Goal: Information Seeking & Learning: Understand process/instructions

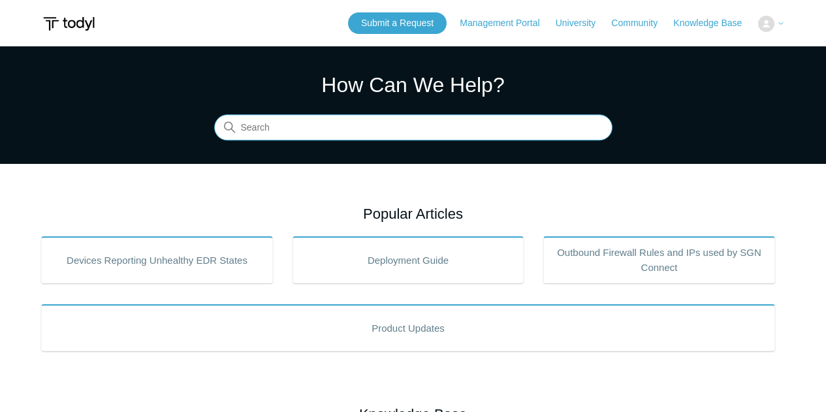
click at [391, 126] on input "Search" at bounding box center [413, 128] width 398 height 26
click at [332, 121] on input "minimum" at bounding box center [413, 128] width 398 height 26
type input "minimum"
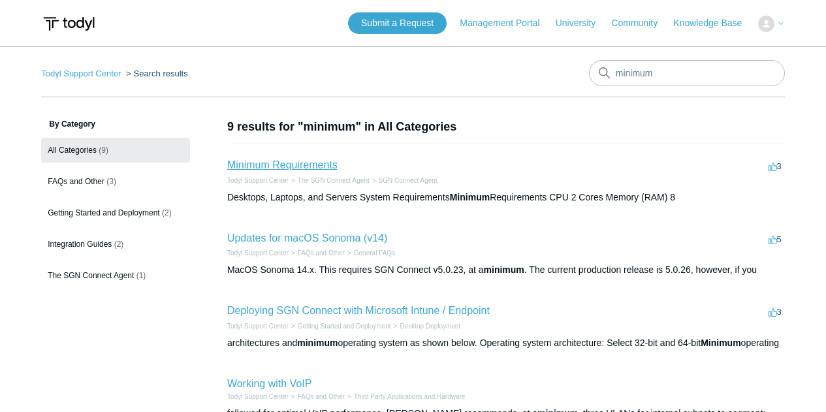
click at [262, 169] on link "Minimum Requirements" at bounding box center [282, 164] width 110 height 11
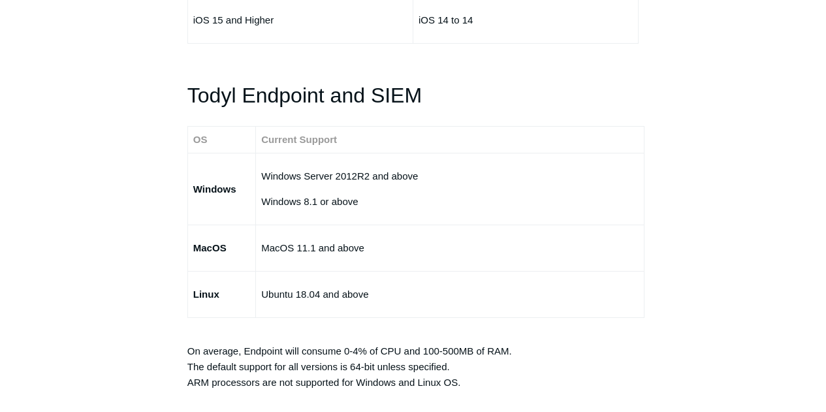
scroll to position [2220, 0]
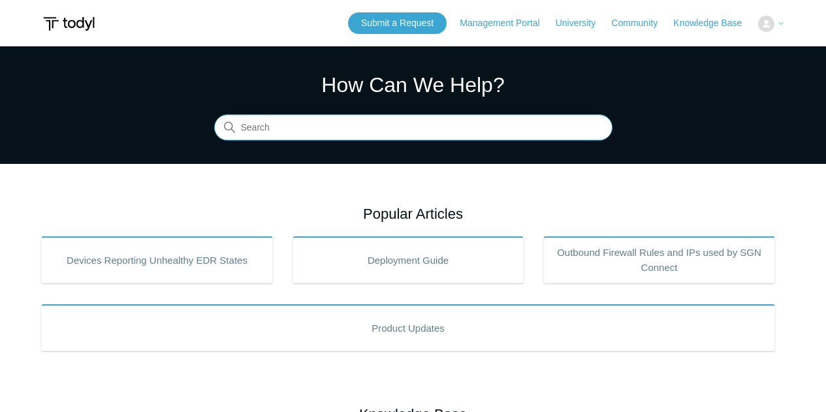
click at [291, 126] on input "Search" at bounding box center [413, 128] width 398 height 26
click at [389, 130] on input "Search" at bounding box center [413, 128] width 398 height 26
type input "mac"
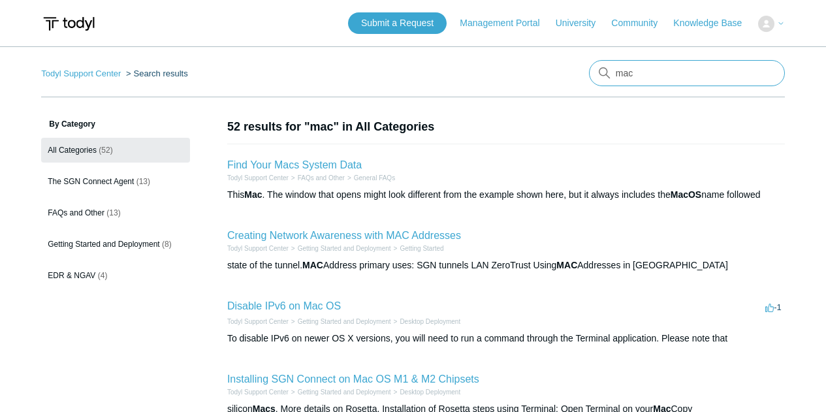
drag, startPoint x: 652, startPoint y: 76, endPoint x: 529, endPoint y: 77, distance: 122.7
click at [529, 77] on nav "Todyl Support Center Search results mac" at bounding box center [413, 78] width 744 height 37
type input "sequoia"
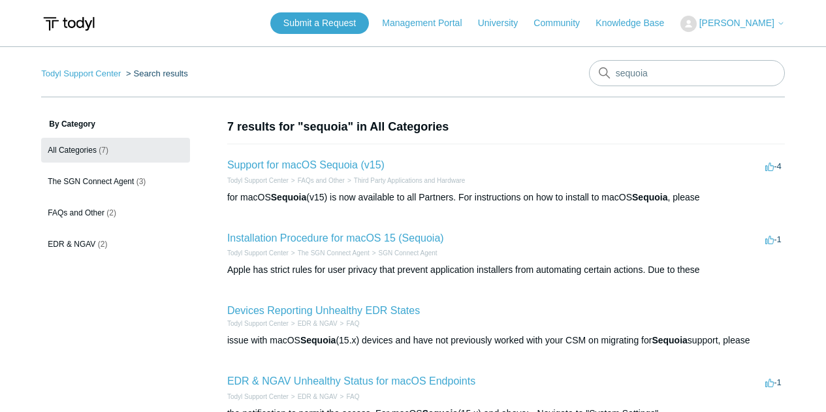
click at [467, 235] on li "Installation Procedure for macOS 15 (Sequoia) -1 votes -1 Todyl Support Center …" at bounding box center [506, 253] width 558 height 73
click at [366, 241] on link "Installation Procedure for macOS 15 (Sequoia)" at bounding box center [335, 237] width 217 height 11
click at [303, 168] on link "Support for macOS Sequoia (v15)" at bounding box center [305, 164] width 157 height 11
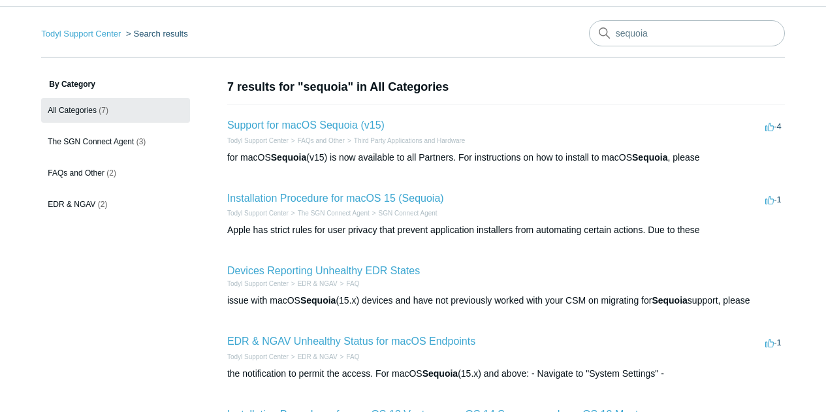
scroll to position [65, 0]
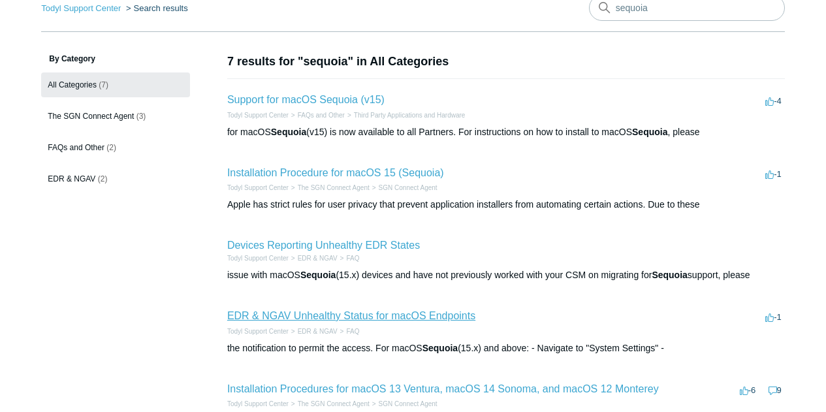
click at [300, 313] on link "EDR & NGAV Unhealthy Status for macOS Endpoints" at bounding box center [351, 315] width 248 height 11
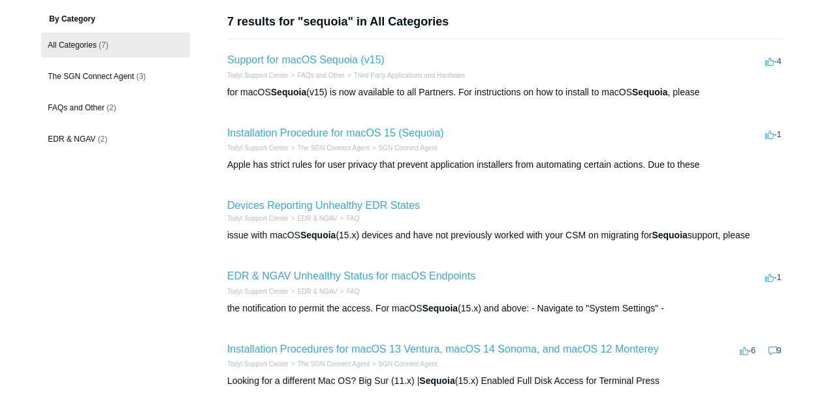
scroll to position [131, 0]
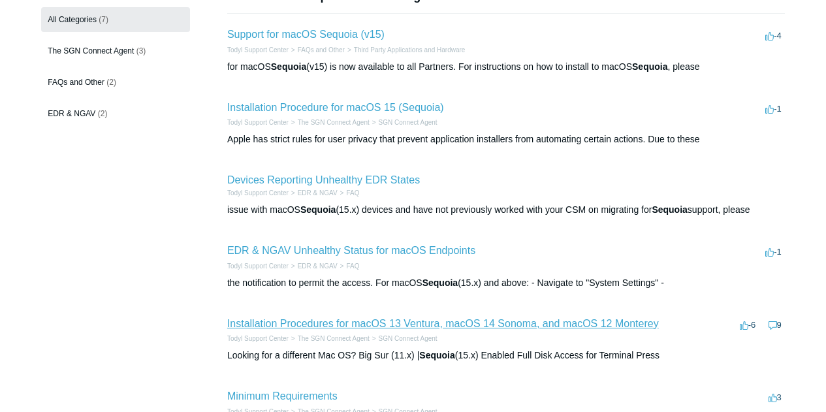
click at [421, 320] on link "Installation Procedures for macOS 13 Ventura, macOS 14 Sonoma, and macOS 12 Mon…" at bounding box center [443, 323] width 432 height 11
